Goal: Task Accomplishment & Management: Use online tool/utility

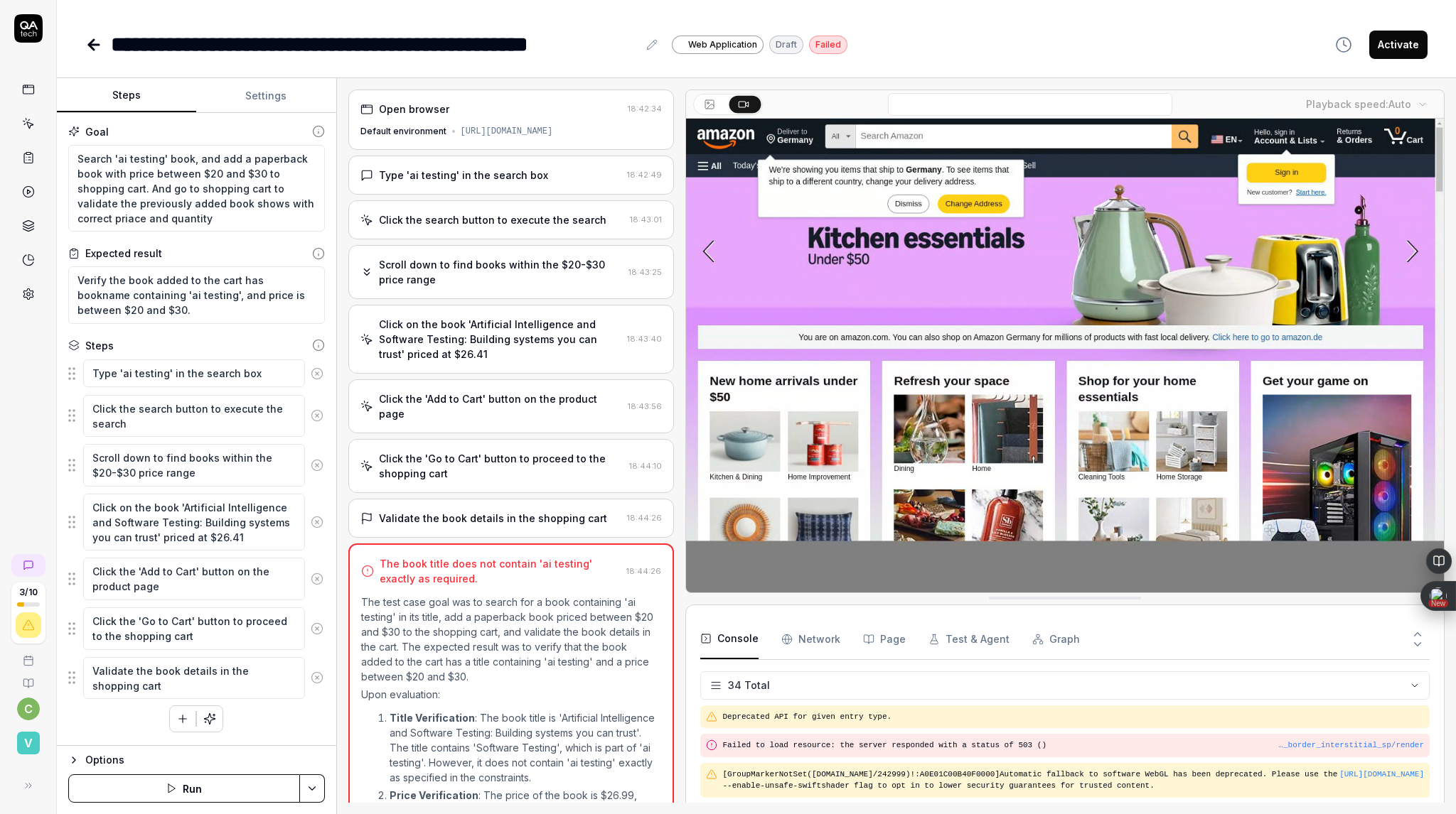
scroll to position [981, 0]
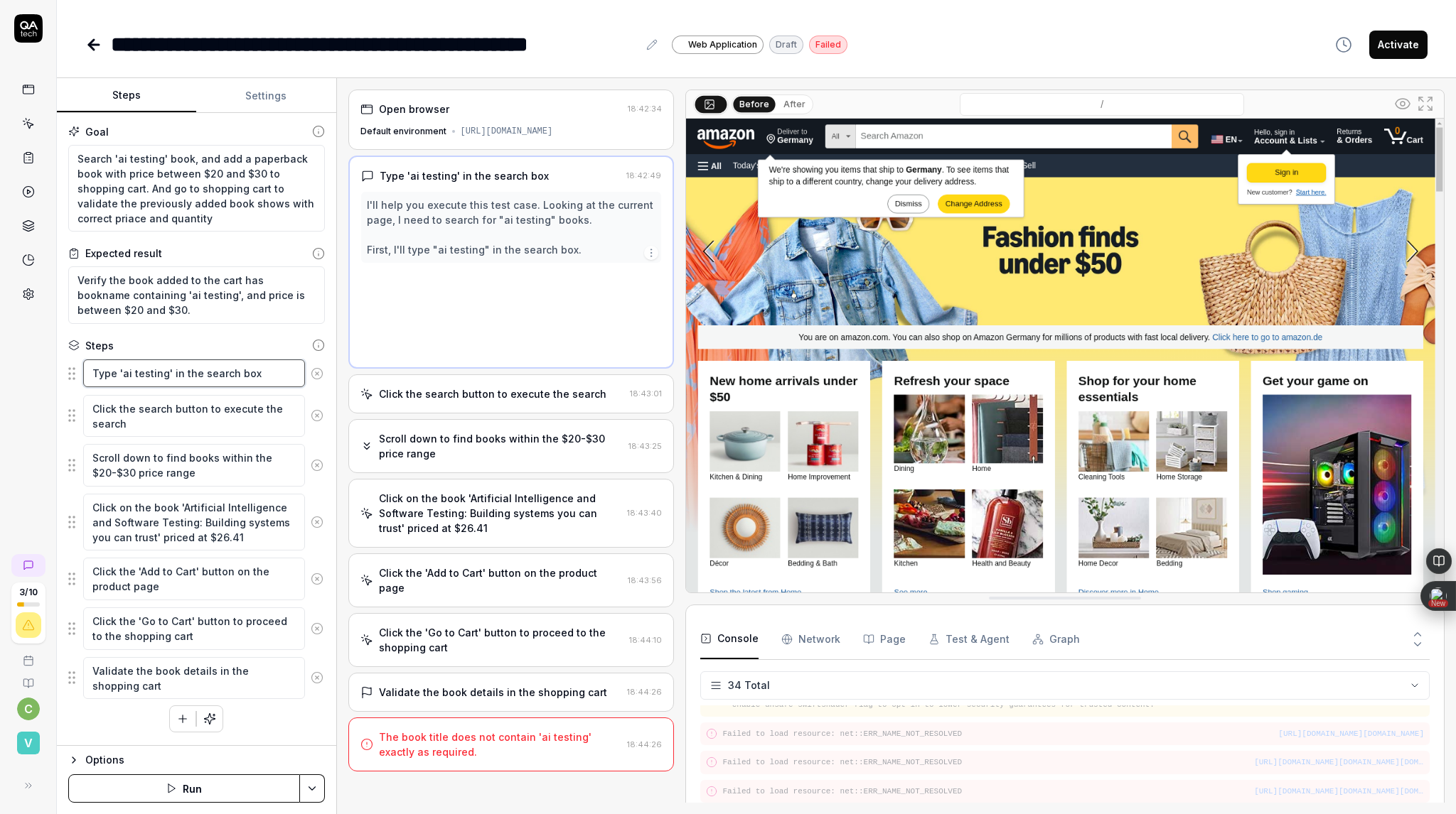
click at [188, 376] on textarea "Type 'ai testing' in the search box" at bounding box center [194, 373] width 222 height 28
click at [178, 415] on textarea "Click the search button to execute the search" at bounding box center [194, 416] width 222 height 43
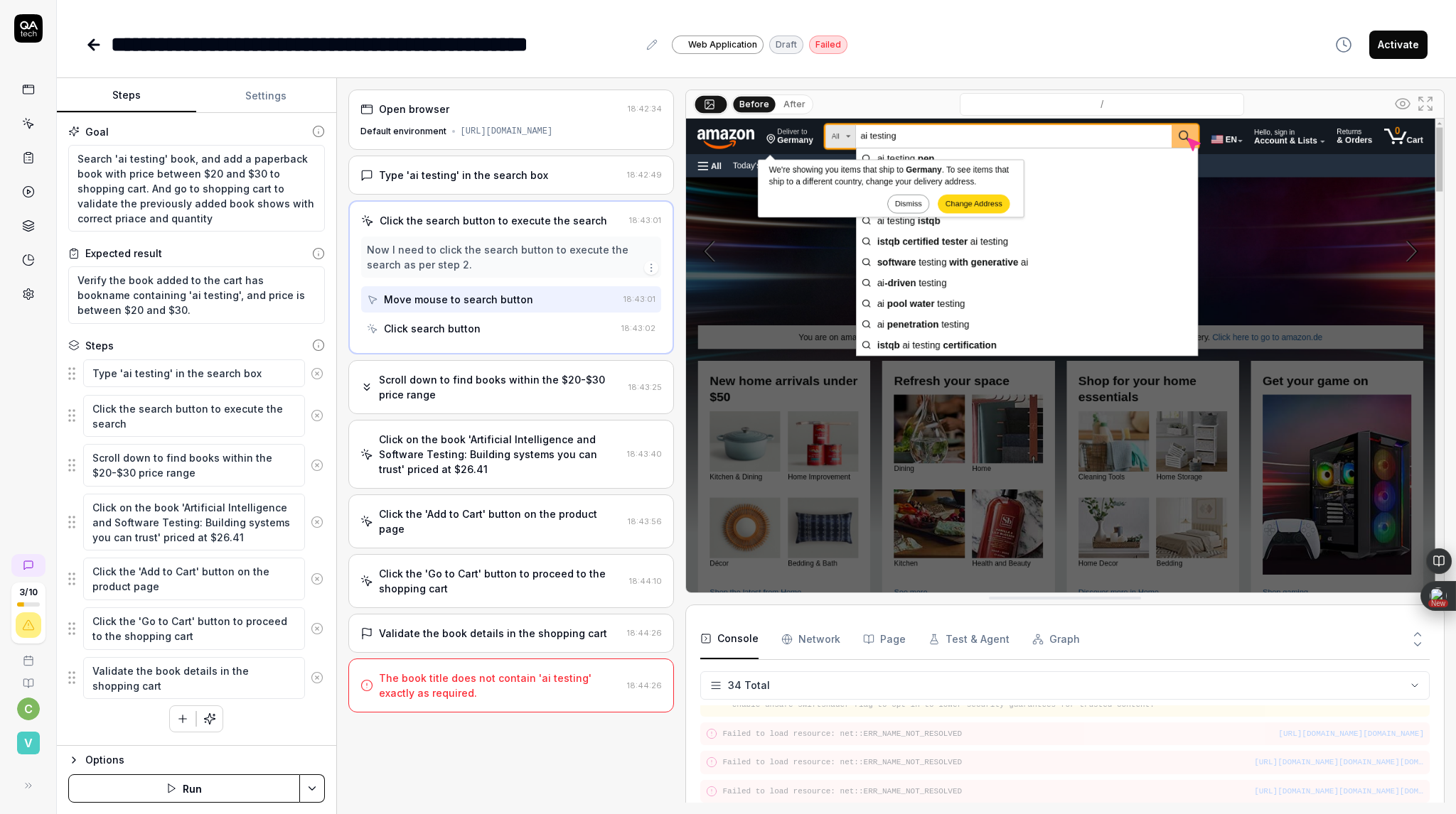
click at [87, 15] on div "**********" at bounding box center [756, 30] width 1399 height 60
type textarea "*"
click at [86, 44] on icon at bounding box center [94, 44] width 17 height 17
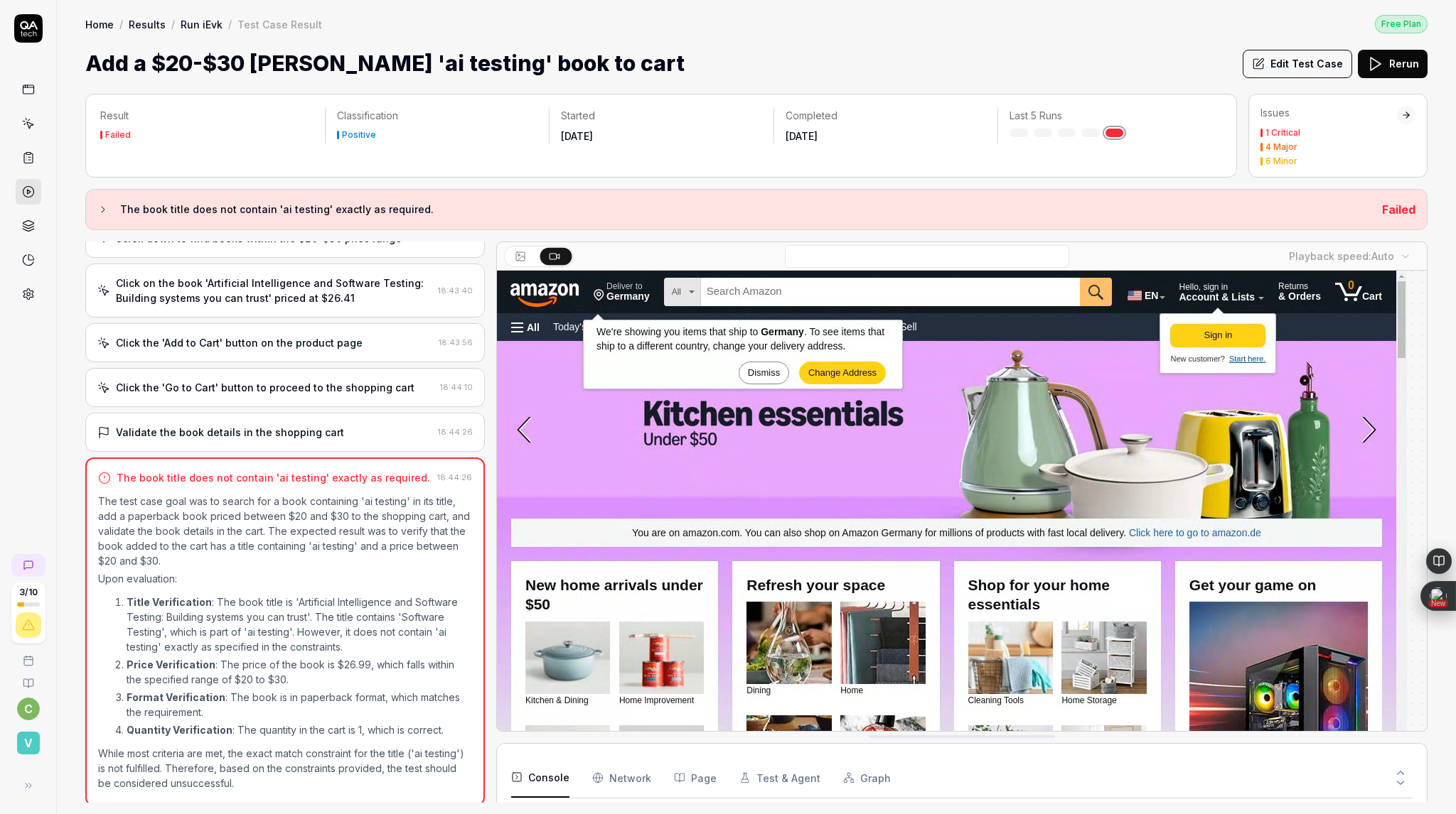
scroll to position [981, 0]
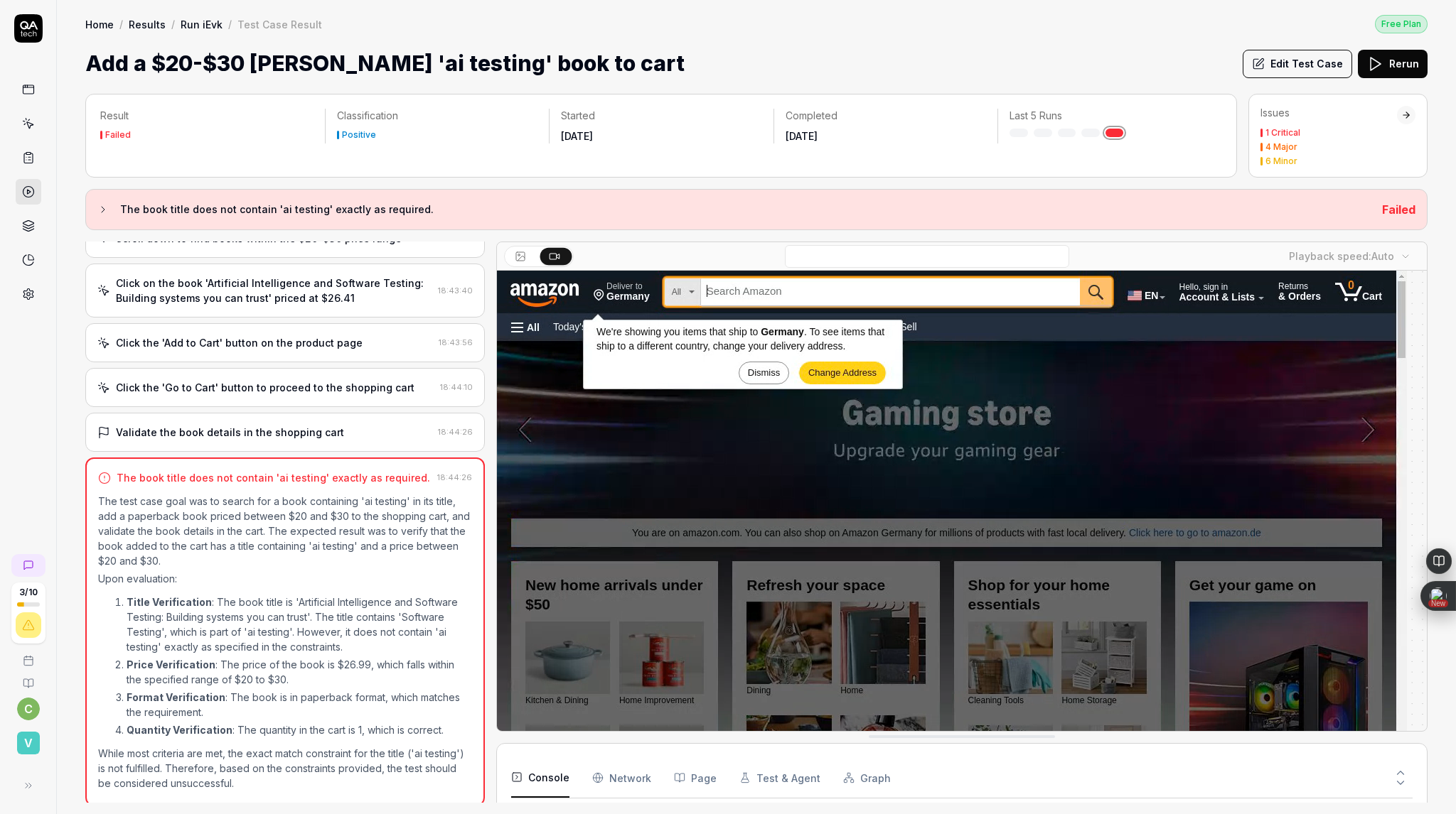
click at [387, 17] on div "Home / Results / Run iEvk / Test Case Result Free Plan" at bounding box center [756, 23] width 1342 height 19
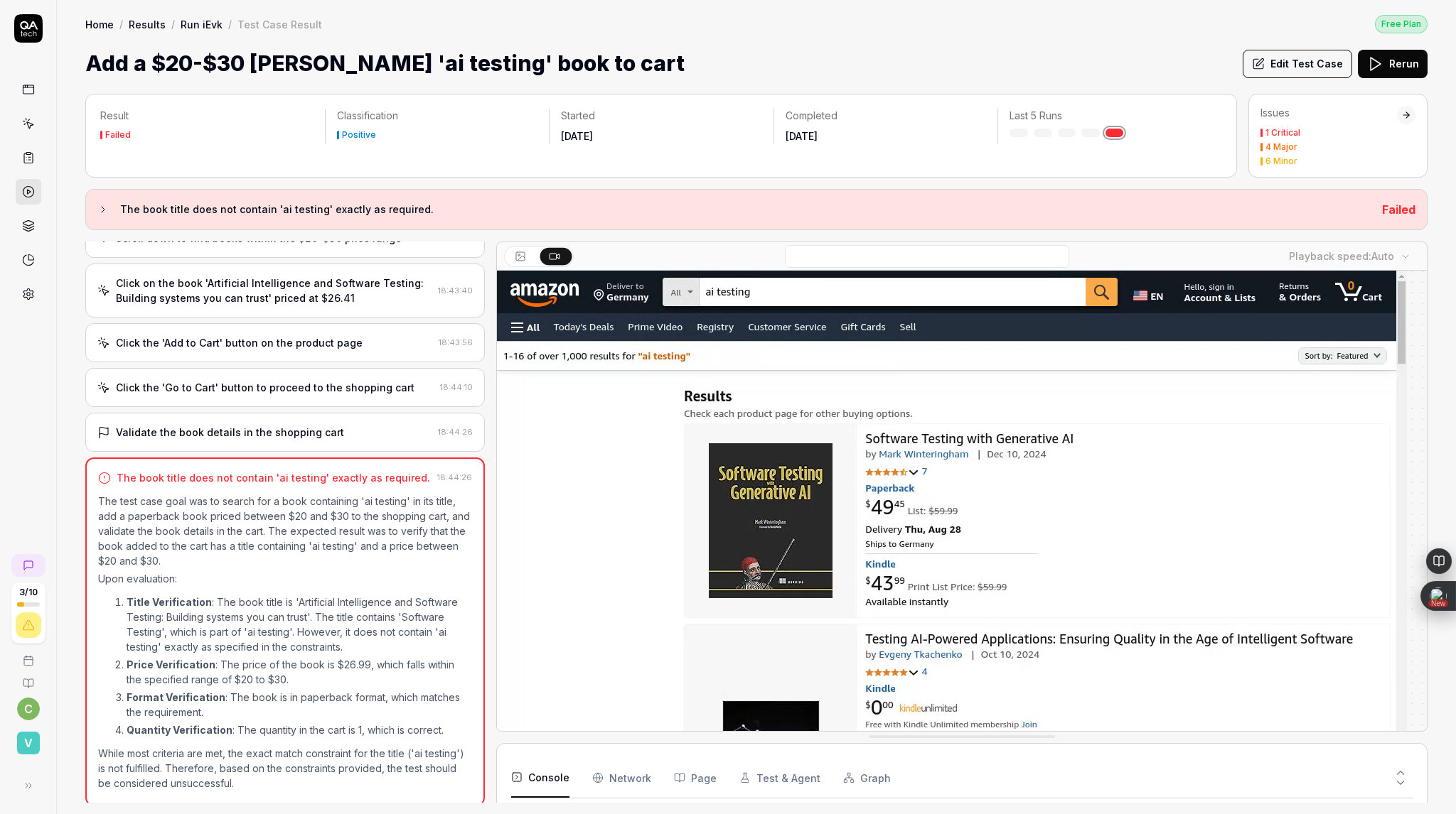
click at [28, 124] on icon at bounding box center [28, 123] width 13 height 13
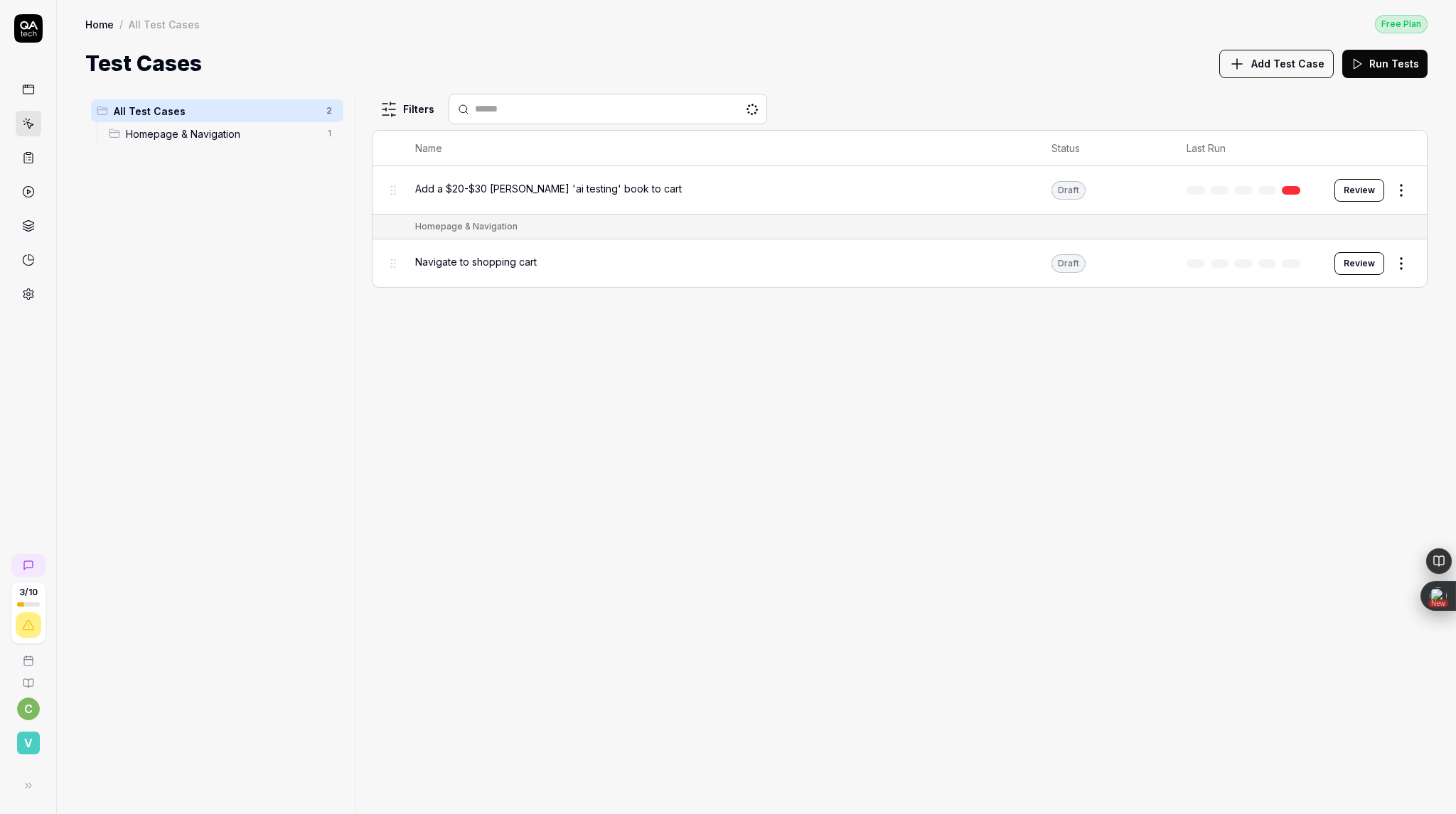
click at [1303, 62] on span "Add Test Case" at bounding box center [1287, 64] width 73 height 15
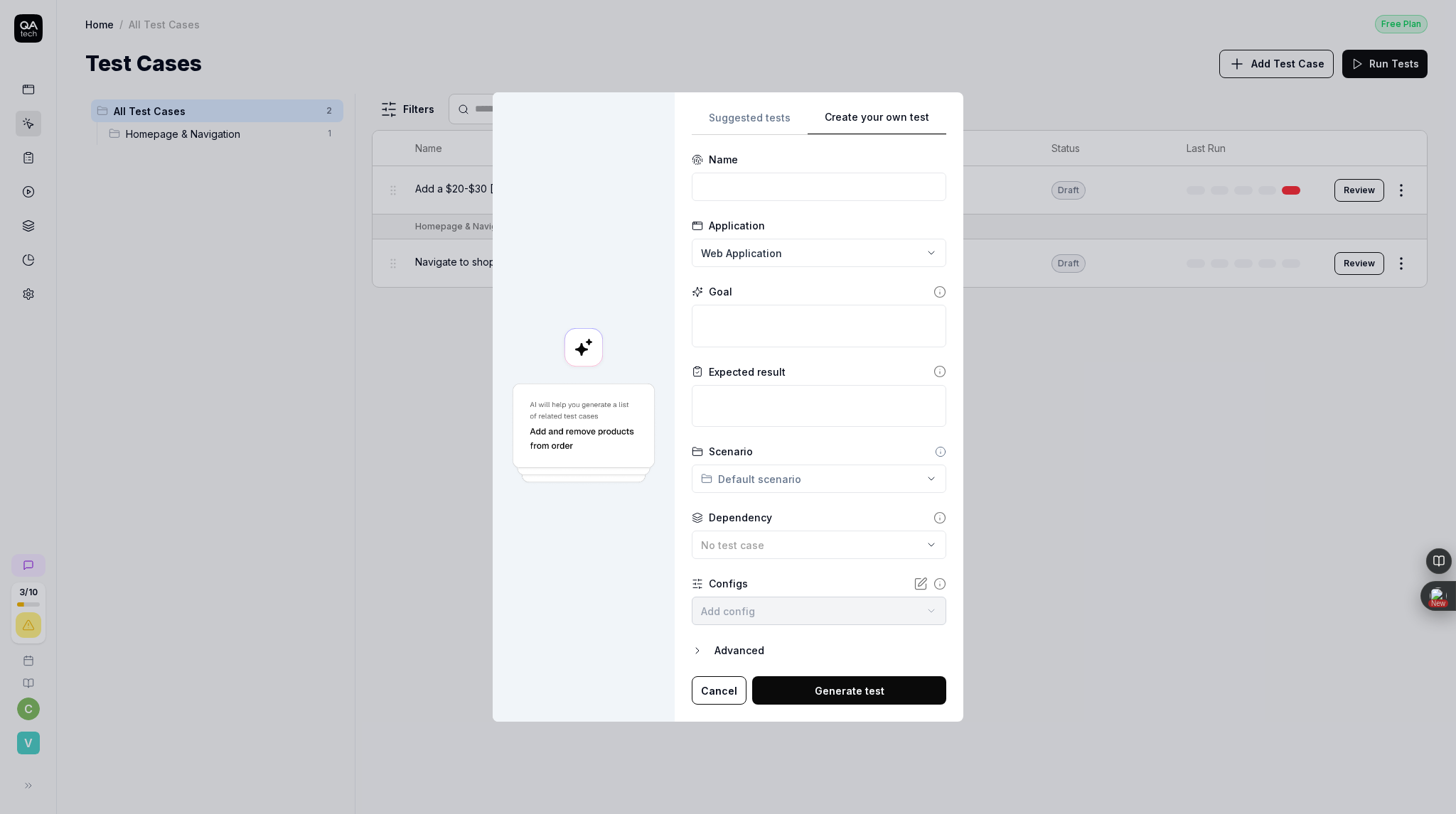
click at [907, 250] on div "Suggested tests Create your own test Name Application Web Application Goal Expe…" at bounding box center [818, 408] width 255 height 596
click at [766, 178] on input at bounding box center [818, 187] width 255 height 28
paste input "Add one $20-$30 paperback 'ai testing' book to cart"
type input "Add one $20-$30 paperback 'ai testing' book to cart"
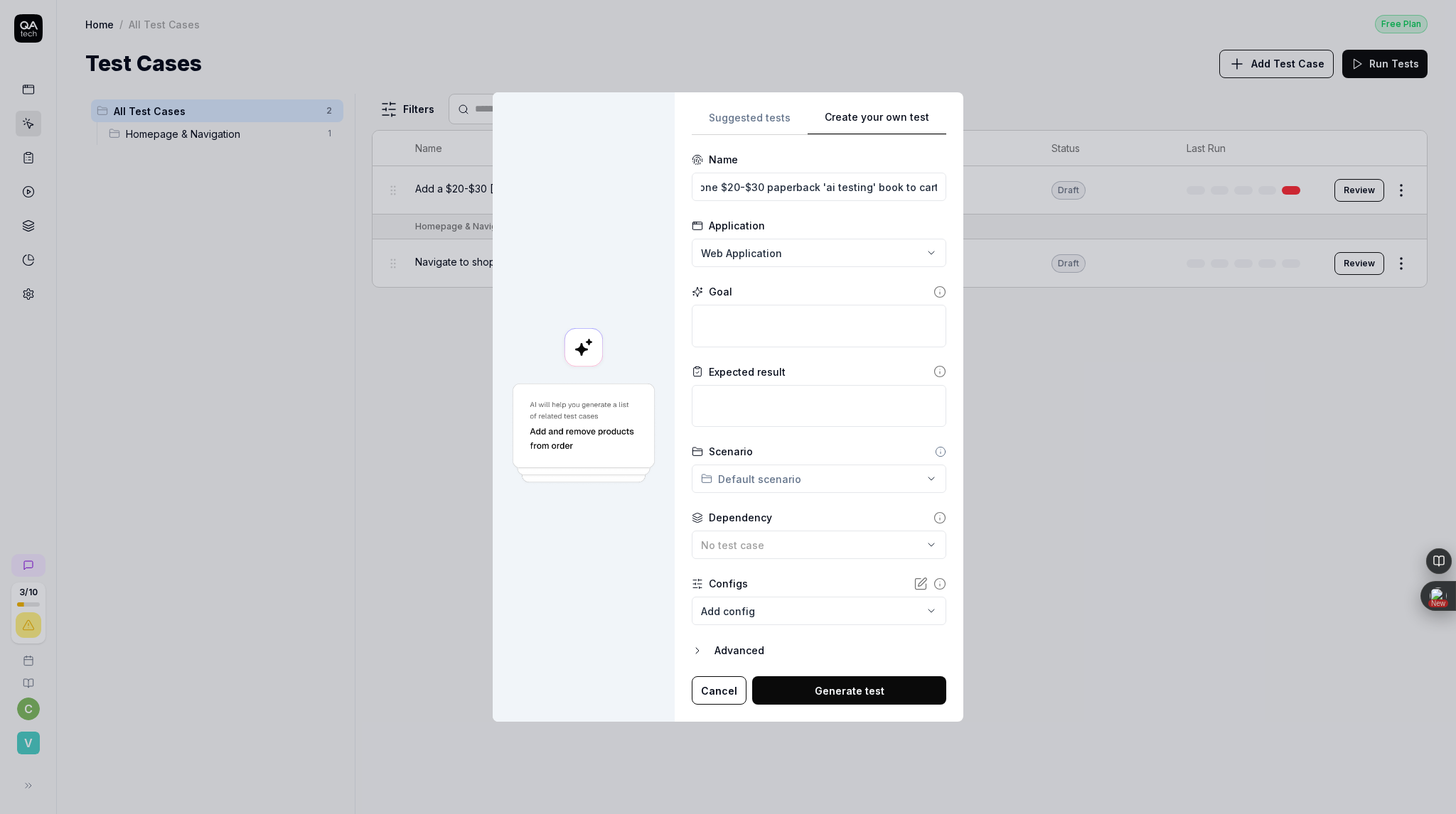
scroll to position [0, 0]
click at [788, 255] on div "**********" at bounding box center [728, 407] width 1456 height 814
click at [648, 225] on div "**********" at bounding box center [728, 407] width 1456 height 814
click at [728, 338] on textarea at bounding box center [818, 326] width 255 height 43
paste textarea "Search 'ai testing' book, and add a paperback book with price between $20 and $…"
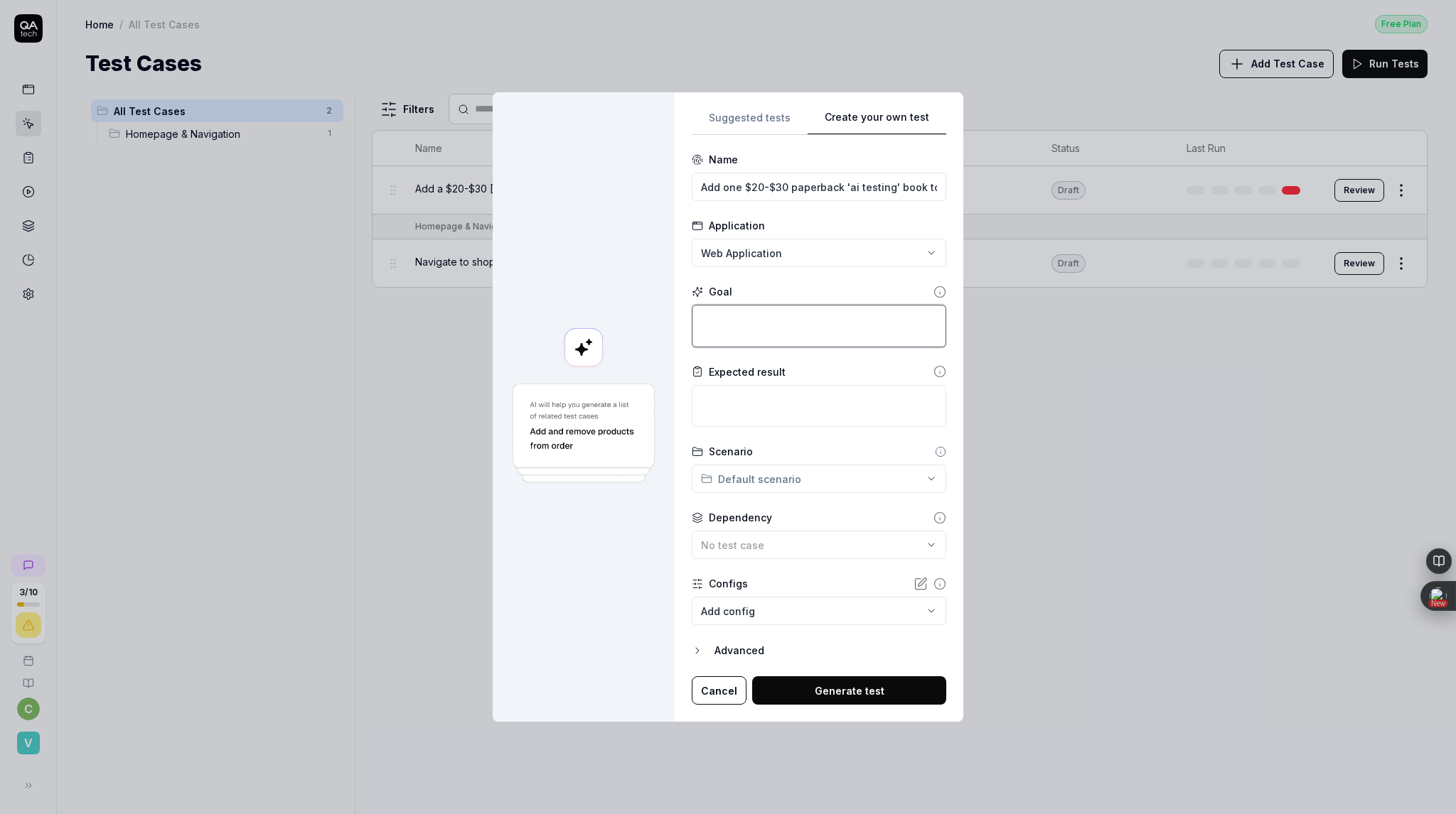
type textarea "*"
type textarea "Search 'ai testing' book, and add a paperback book with price between $20 and $…"
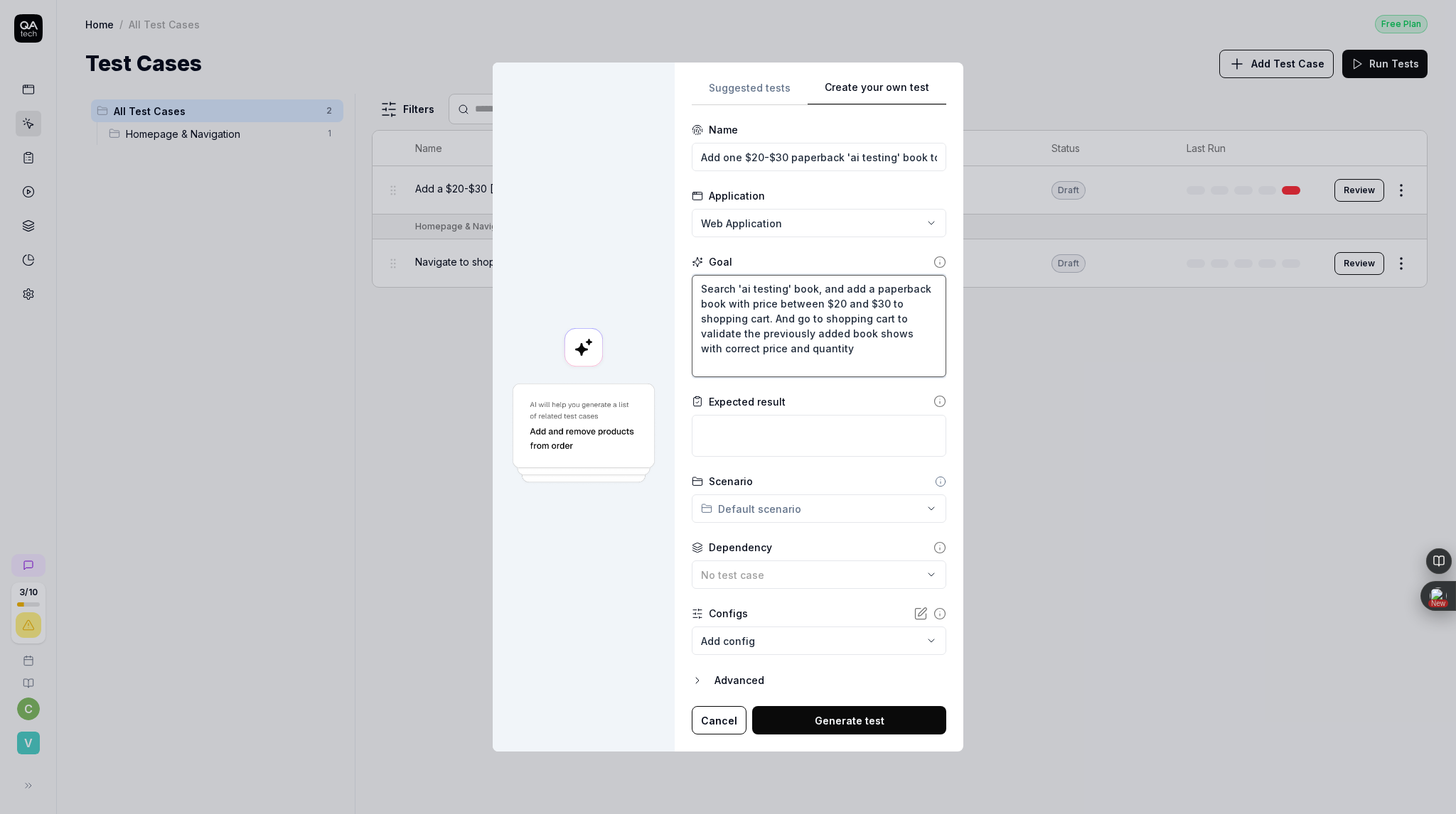
type textarea "*"
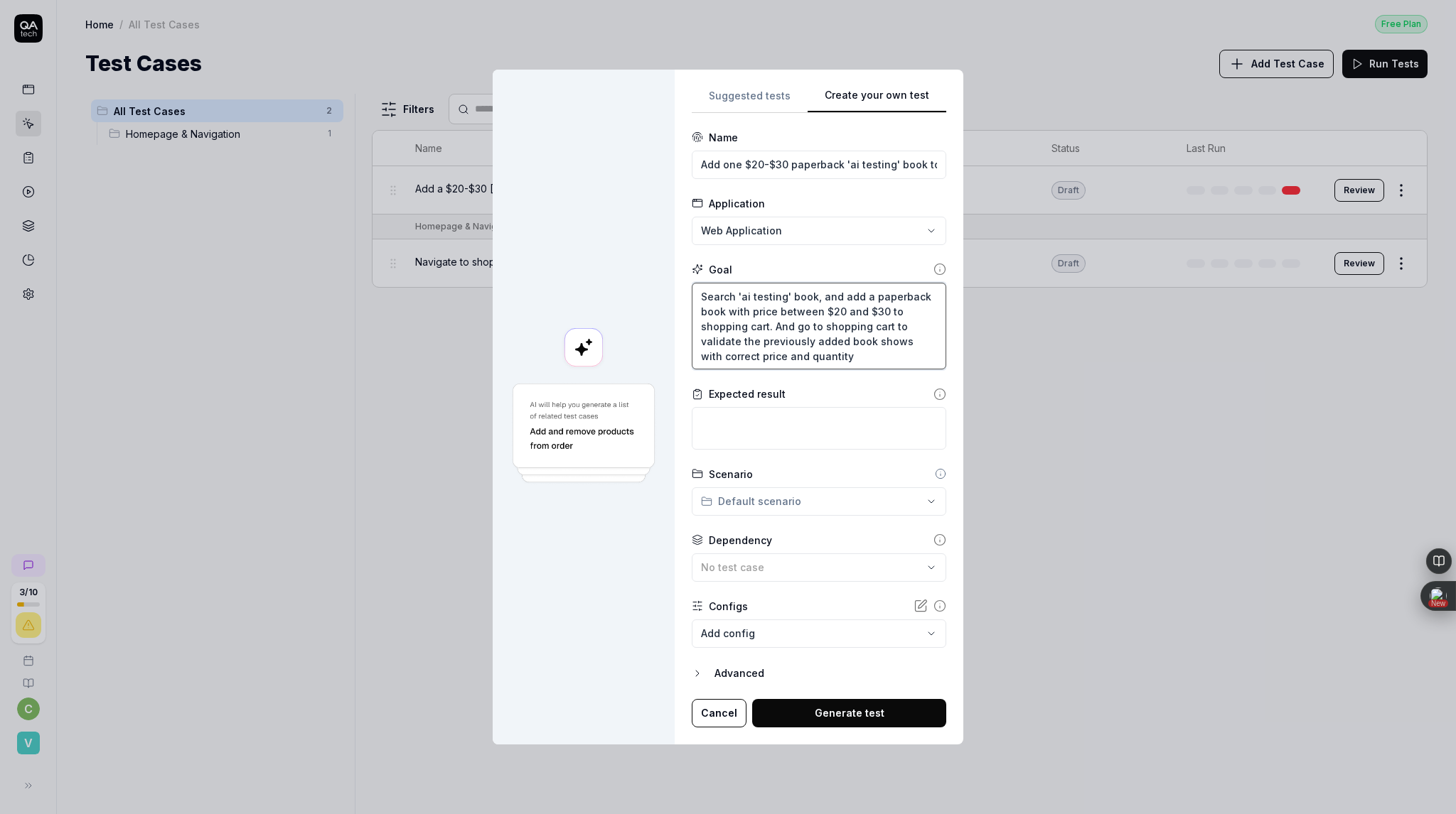
type textarea "Search 'ai testing' book, and add a paperback book with price between $20 and $…"
click at [774, 435] on textarea at bounding box center [818, 428] width 255 height 43
paste textarea "Verify the previously selected book is successfully added to the cart and valid…"
type textarea "*"
type textarea "Verify the previously selected book is successfully added to the cart and valid…"
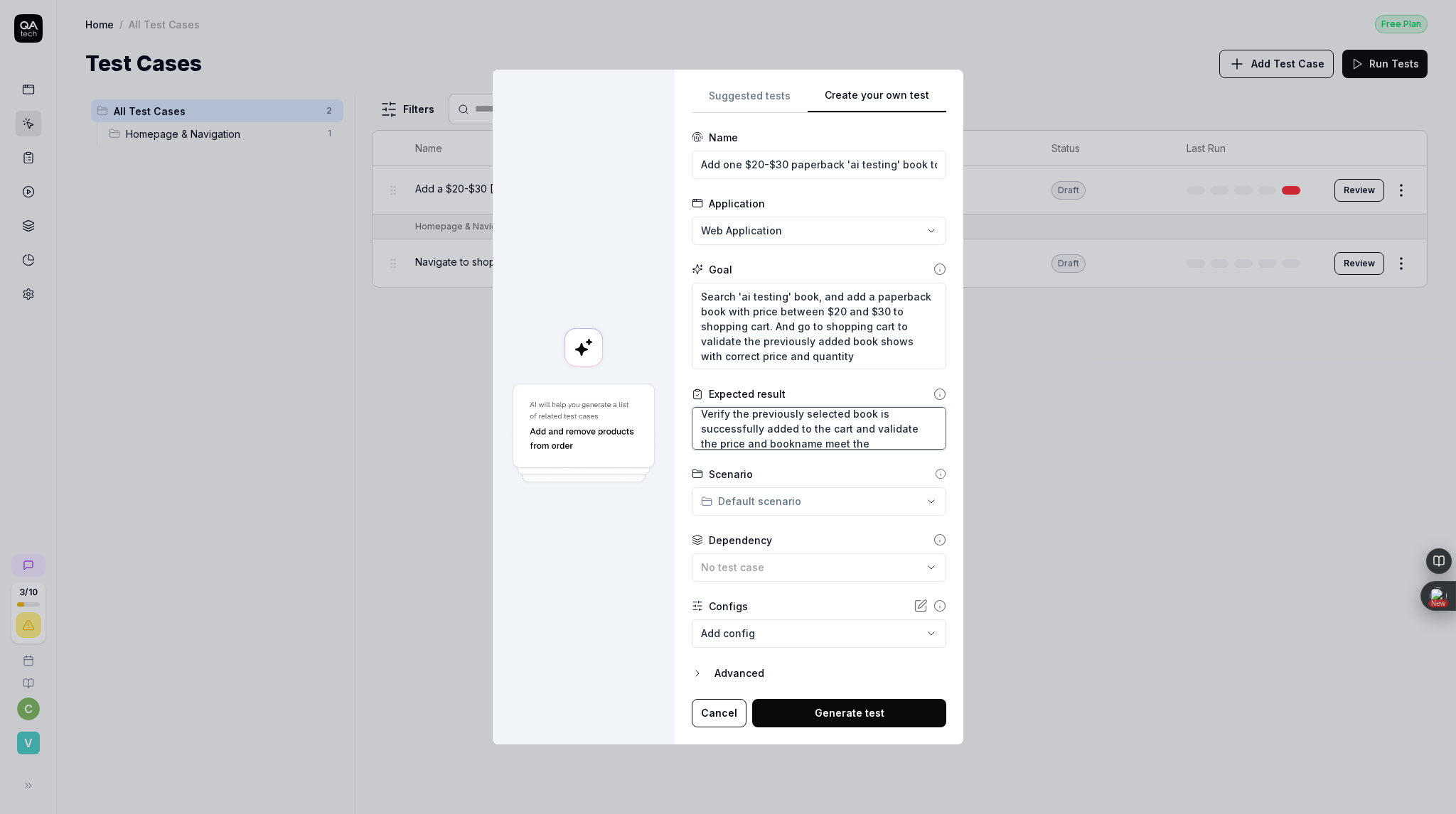
type textarea "*"
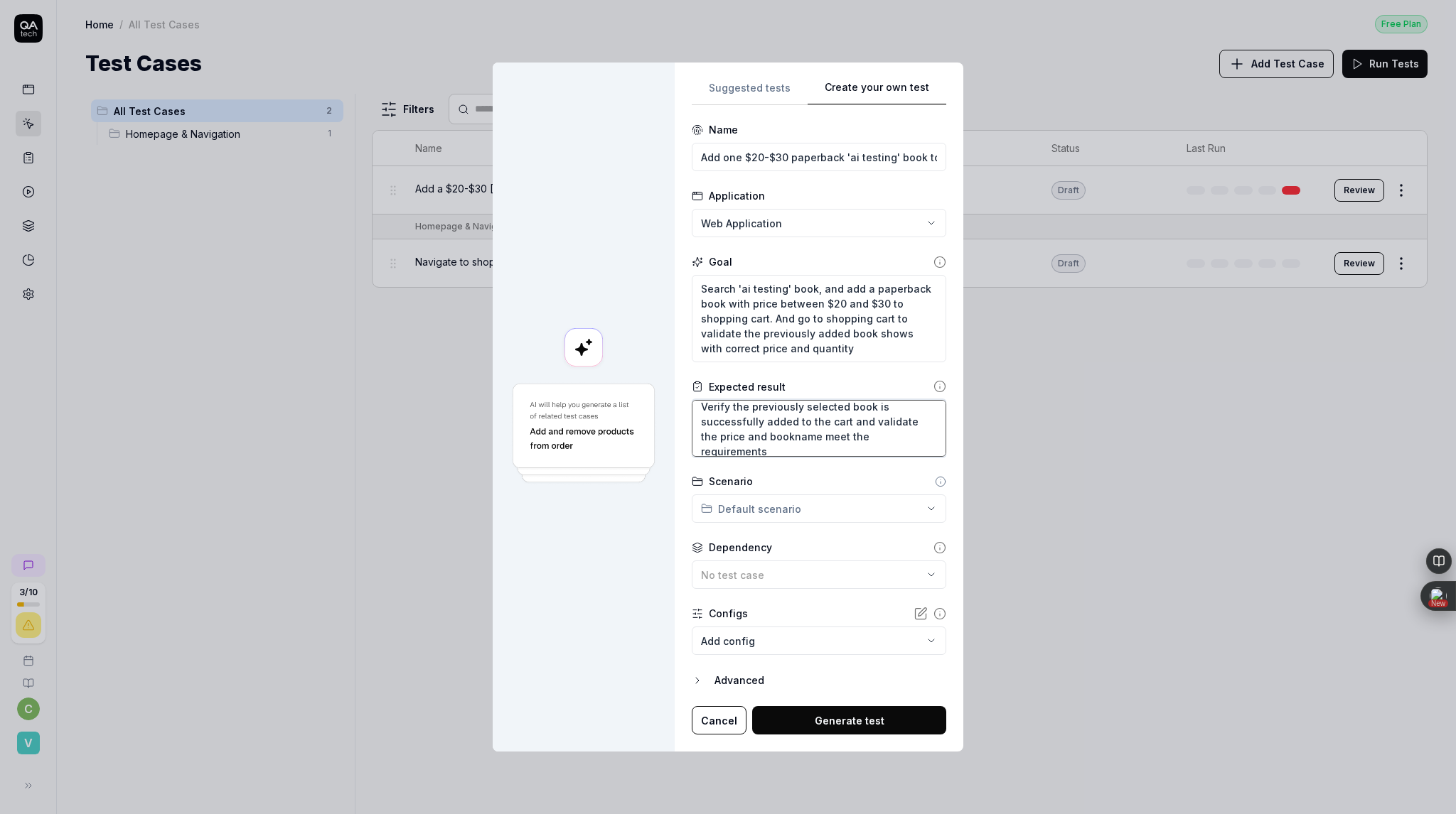
scroll to position [14, 0]
type textarea "Verify the previously selected book is successfully added to the cart and valid…"
click at [808, 724] on button "Generate test" at bounding box center [849, 720] width 194 height 28
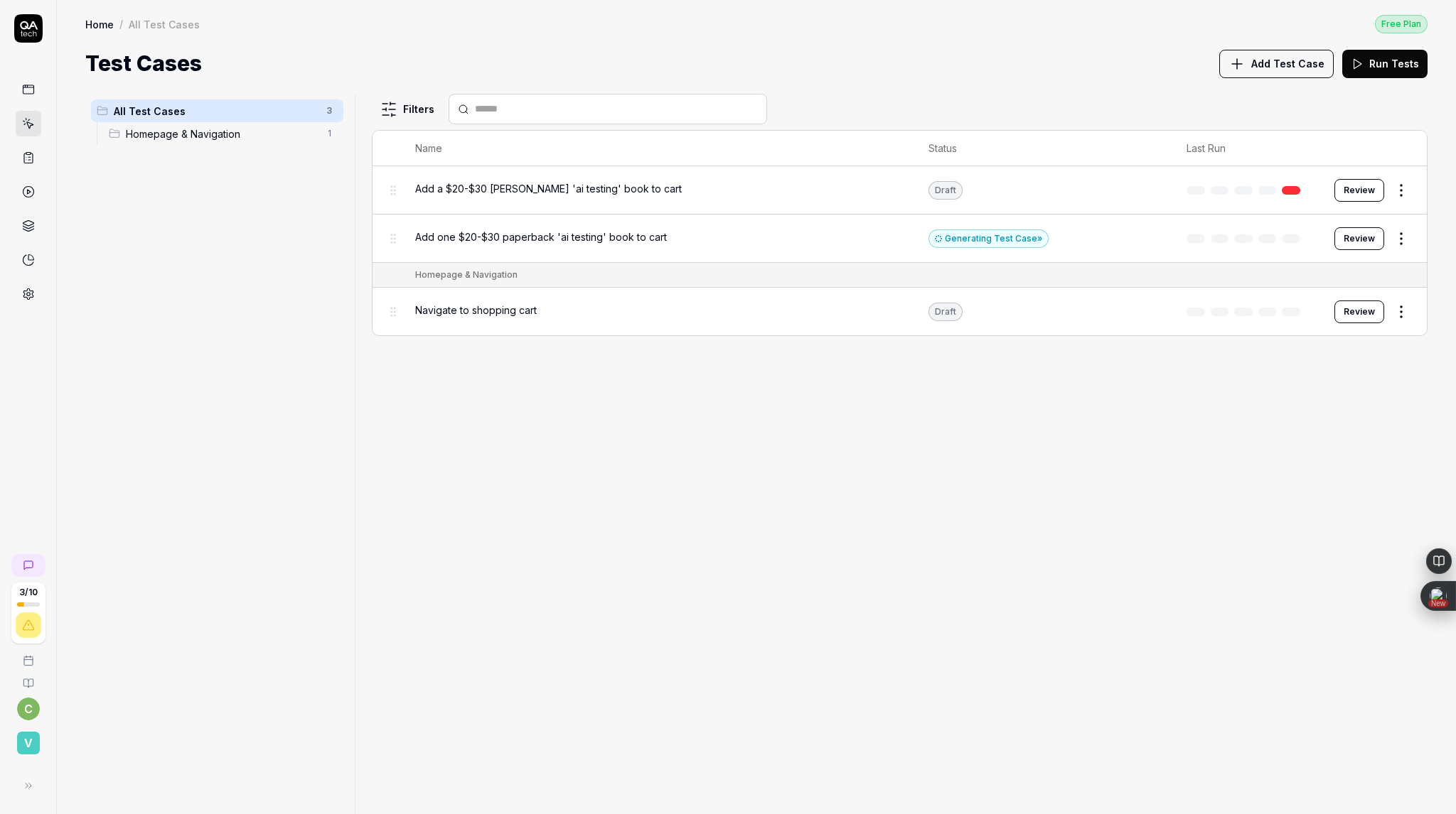
click at [1360, 245] on button "Review" at bounding box center [1358, 238] width 49 height 23
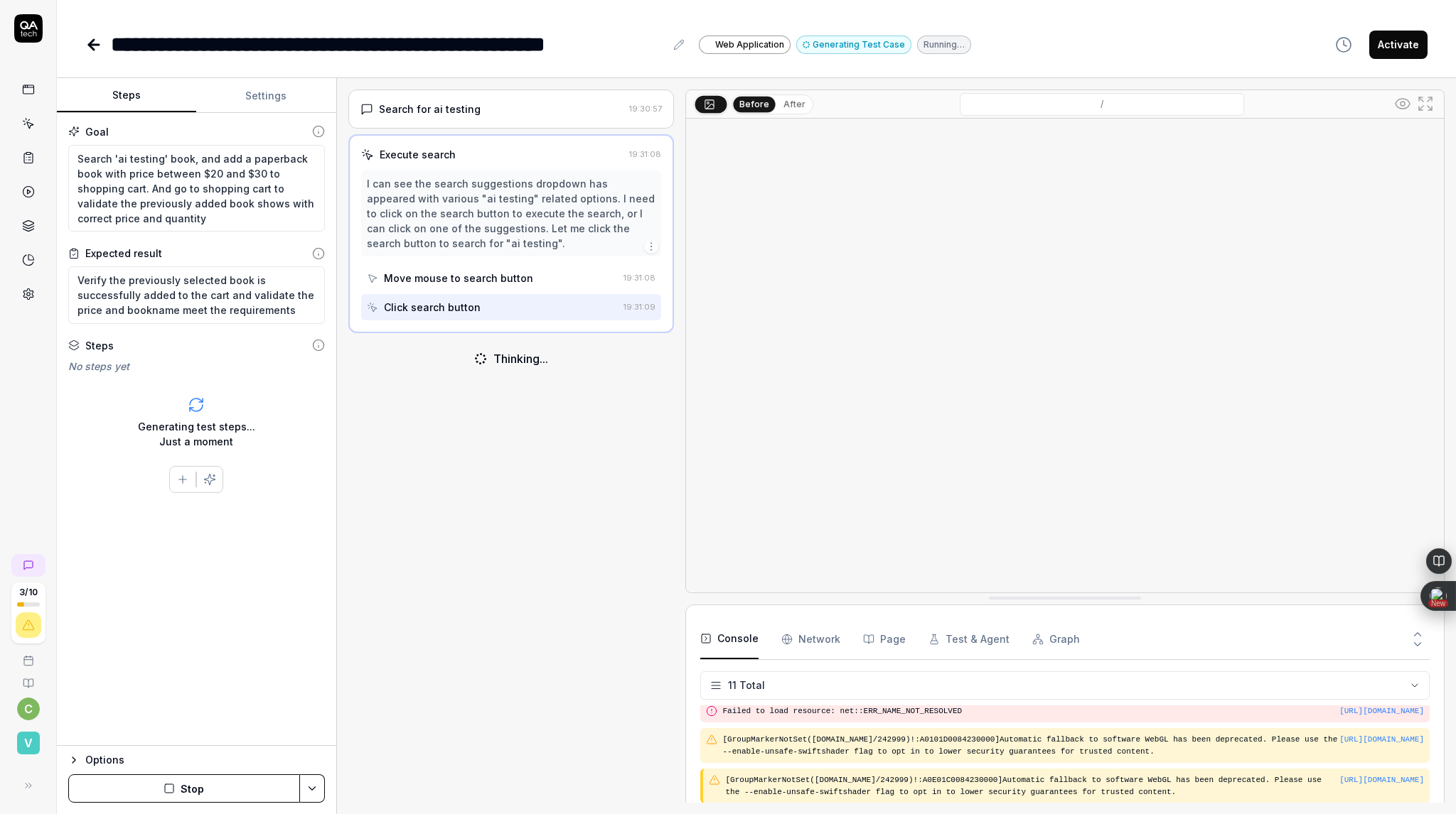
scroll to position [247, 0]
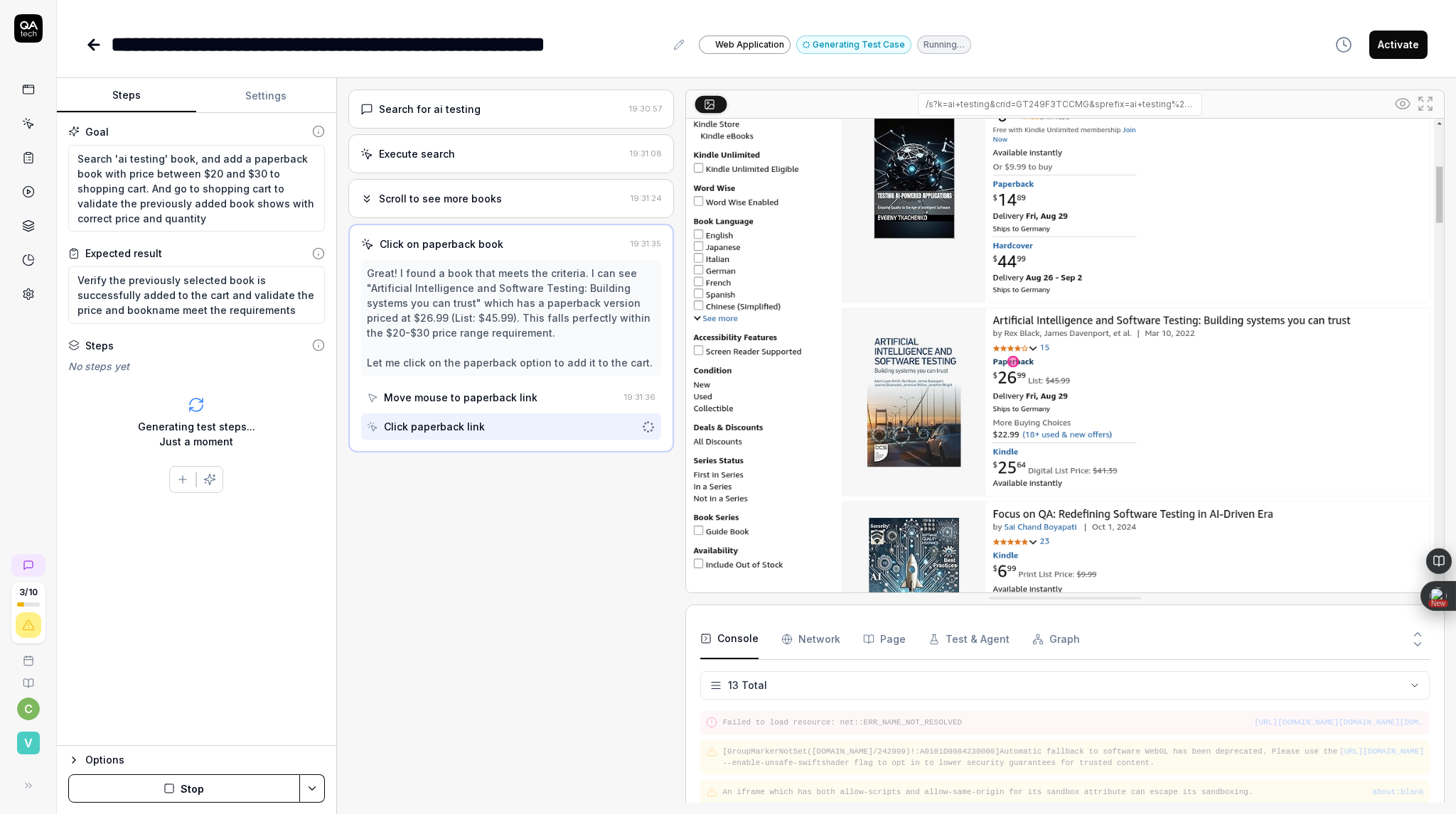
scroll to position [346, 0]
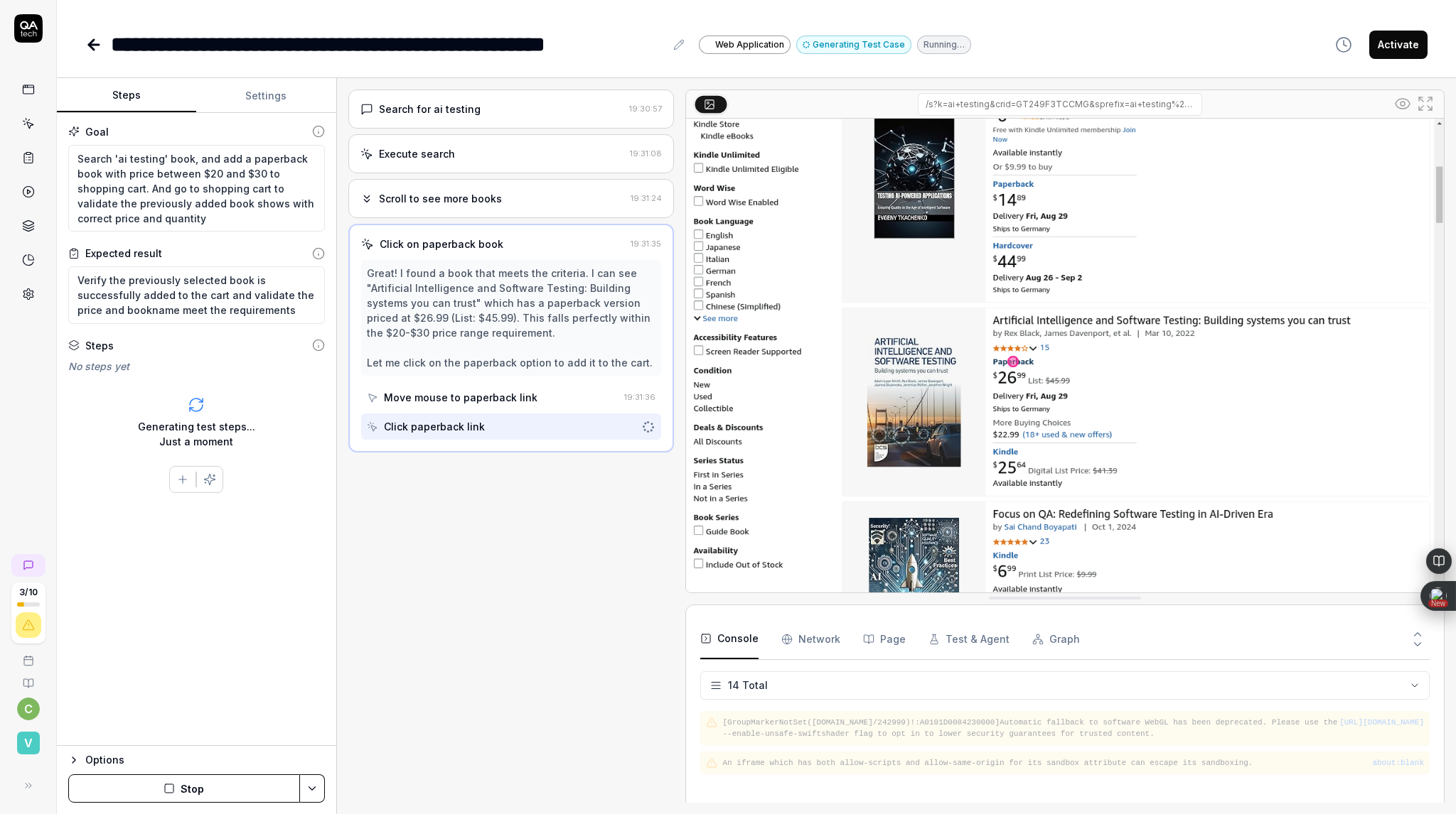
click at [551, 660] on div "Search for ai testing 19:30:57 Execute search 19:31:08 Scroll to see more books…" at bounding box center [511, 446] width 326 height 714
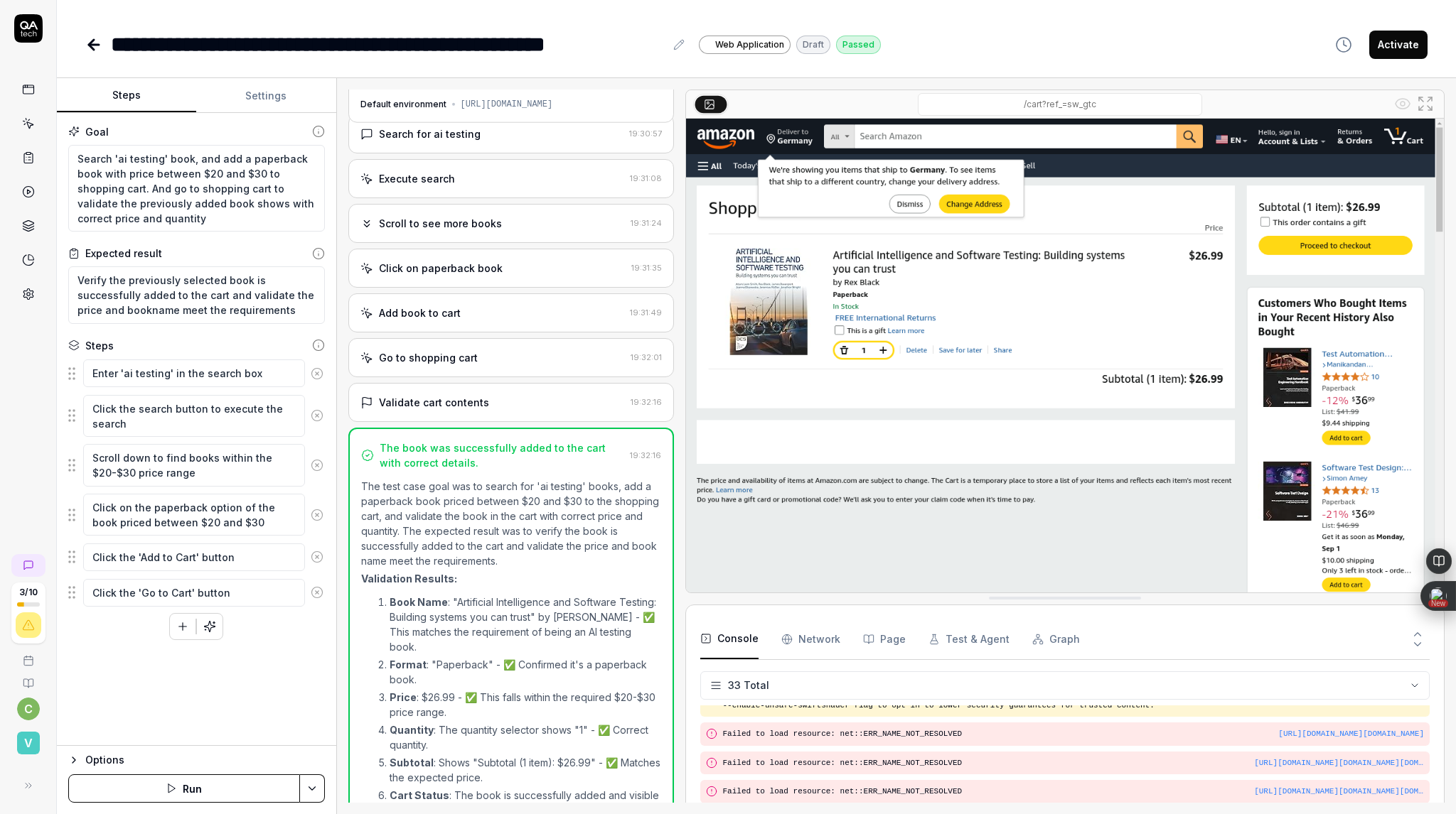
scroll to position [107, 0]
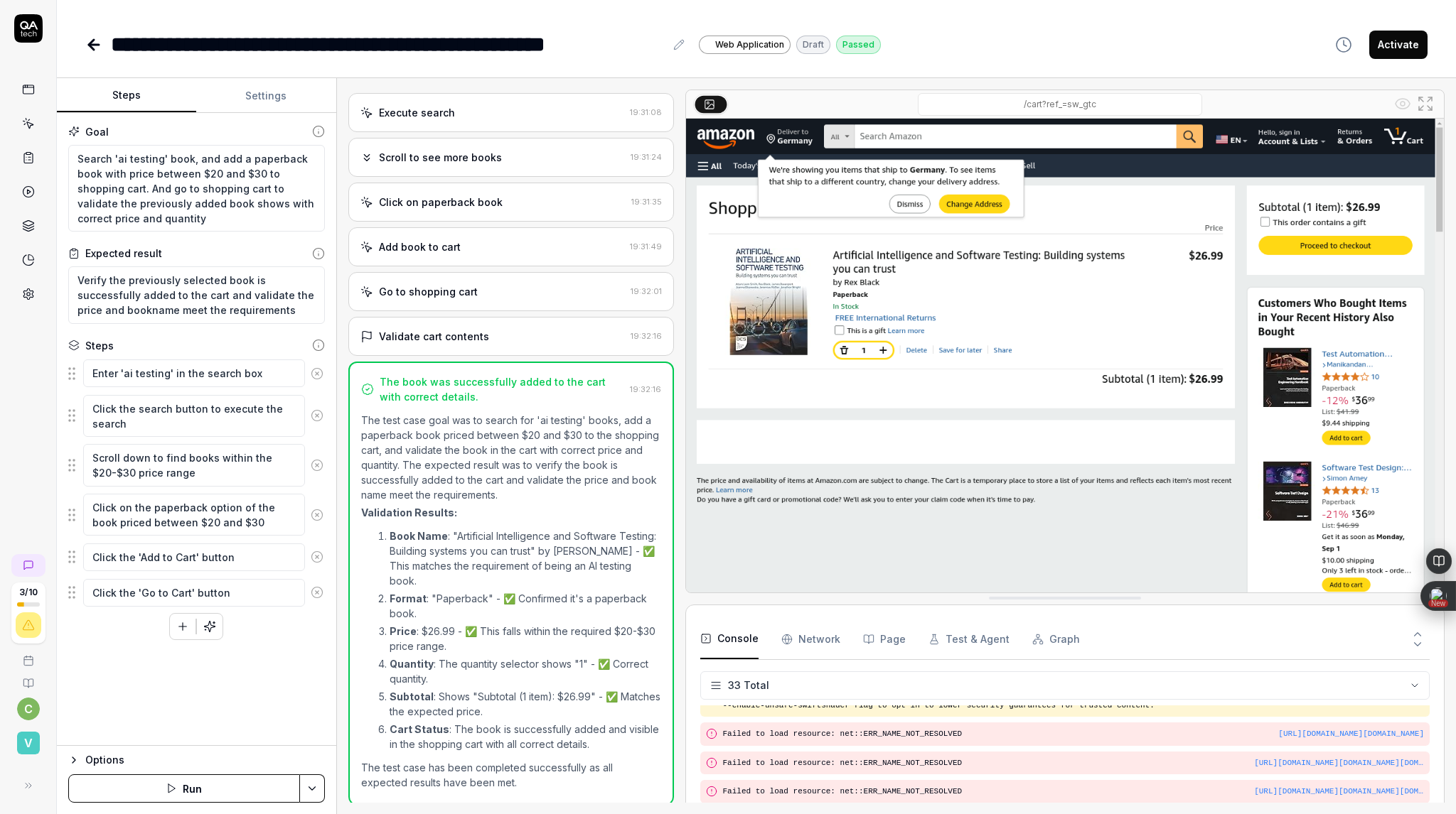
click at [32, 298] on icon at bounding box center [28, 294] width 13 height 13
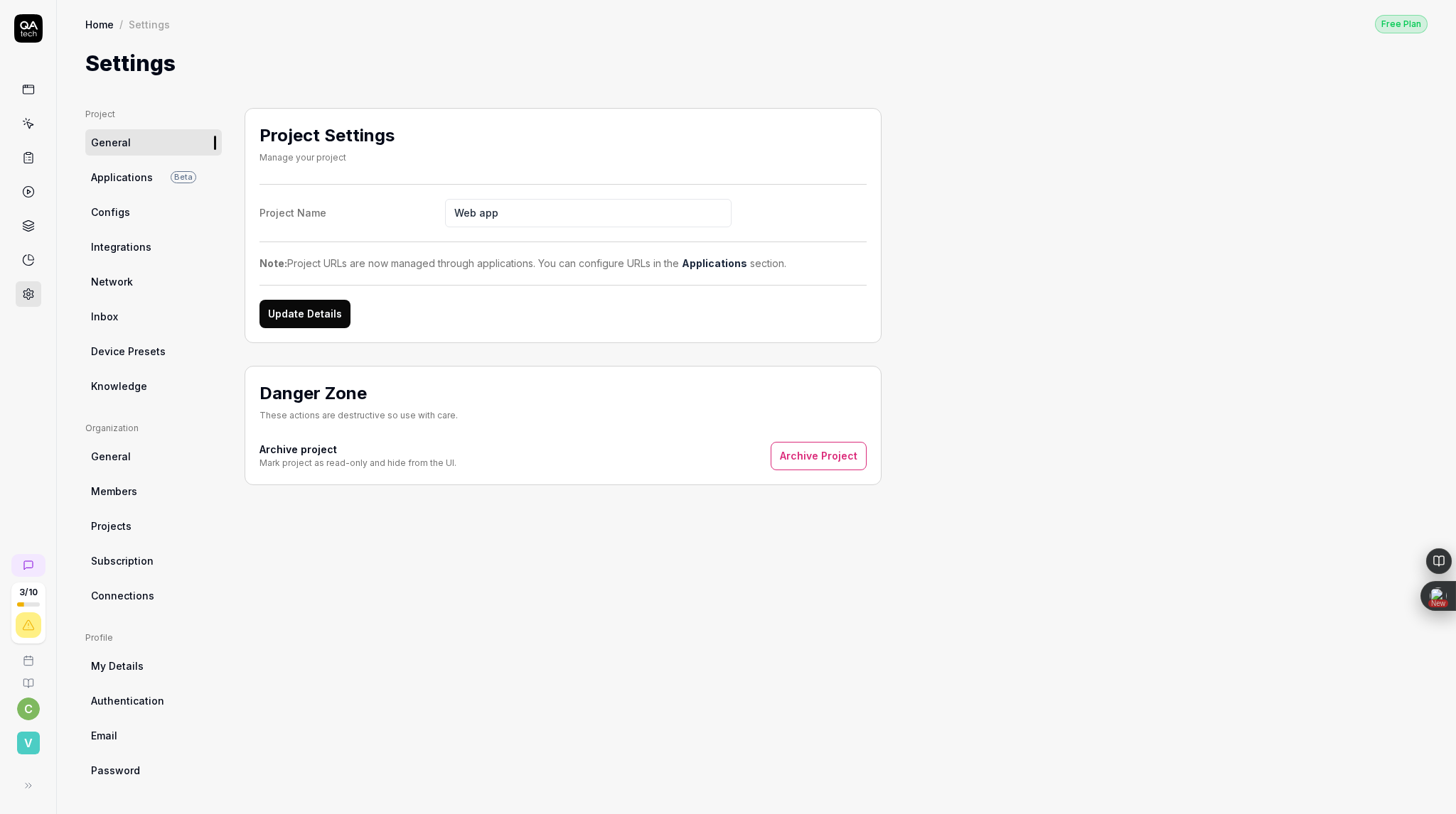
click at [39, 740] on span "v" at bounding box center [28, 743] width 23 height 23
click at [394, 588] on div "Project Settings Manage your project Project Name Web app Note: Project URLs ar…" at bounding box center [563, 446] width 637 height 677
click at [130, 380] on span "Knowledge" at bounding box center [119, 386] width 56 height 15
type textarea "*"
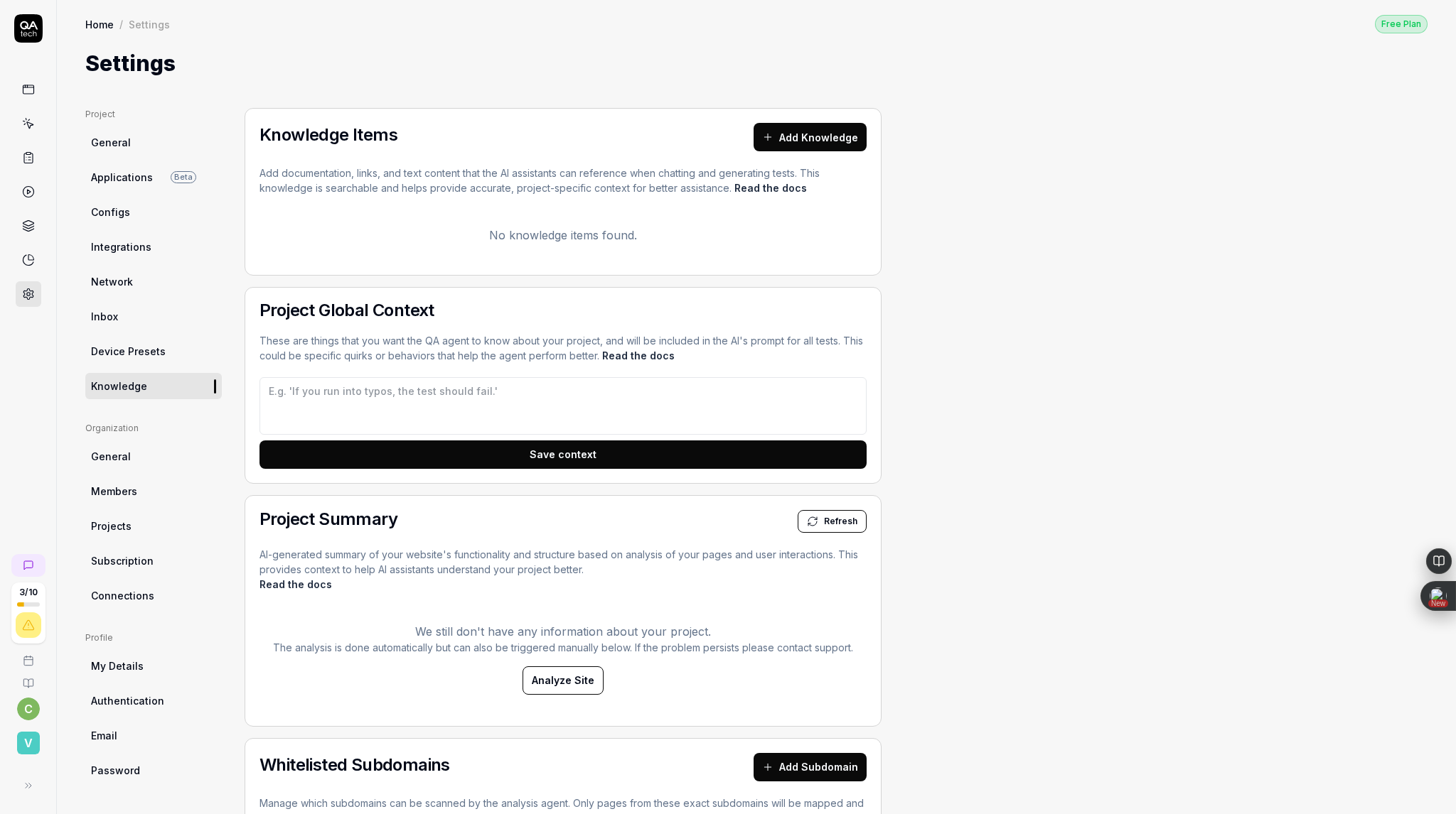
click at [29, 232] on link at bounding box center [28, 226] width 26 height 26
